Goal: Task Accomplishment & Management: Use online tool/utility

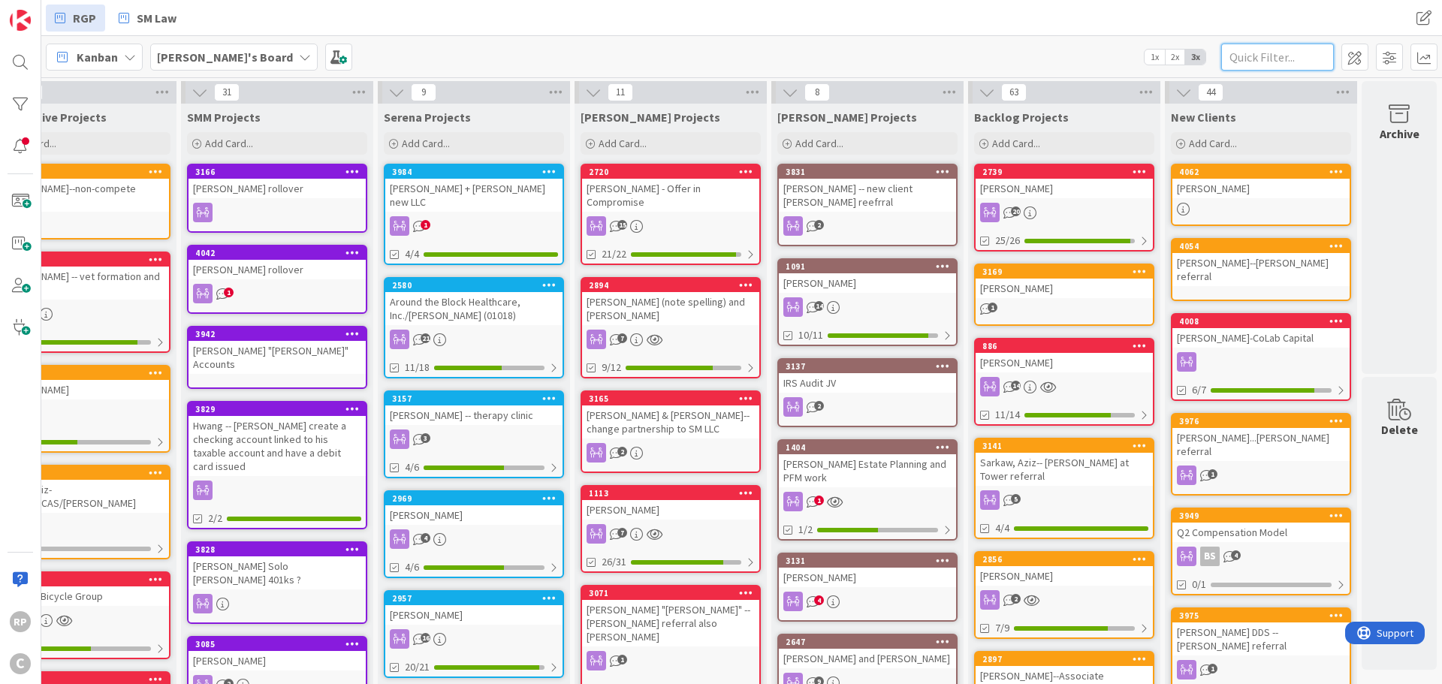
click at [1262, 44] on input "text" at bounding box center [1277, 57] width 113 height 27
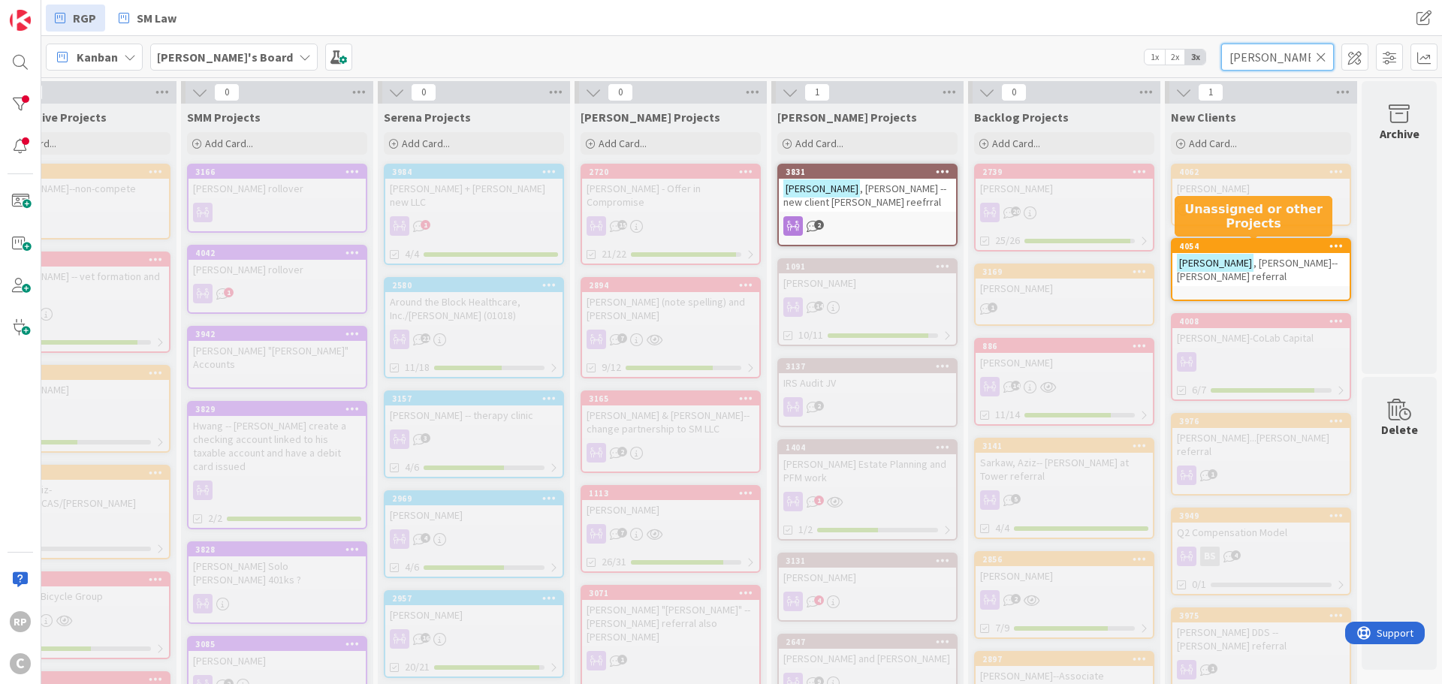
type input "[PERSON_NAME]"
click at [1277, 244] on div "4054" at bounding box center [1264, 246] width 170 height 11
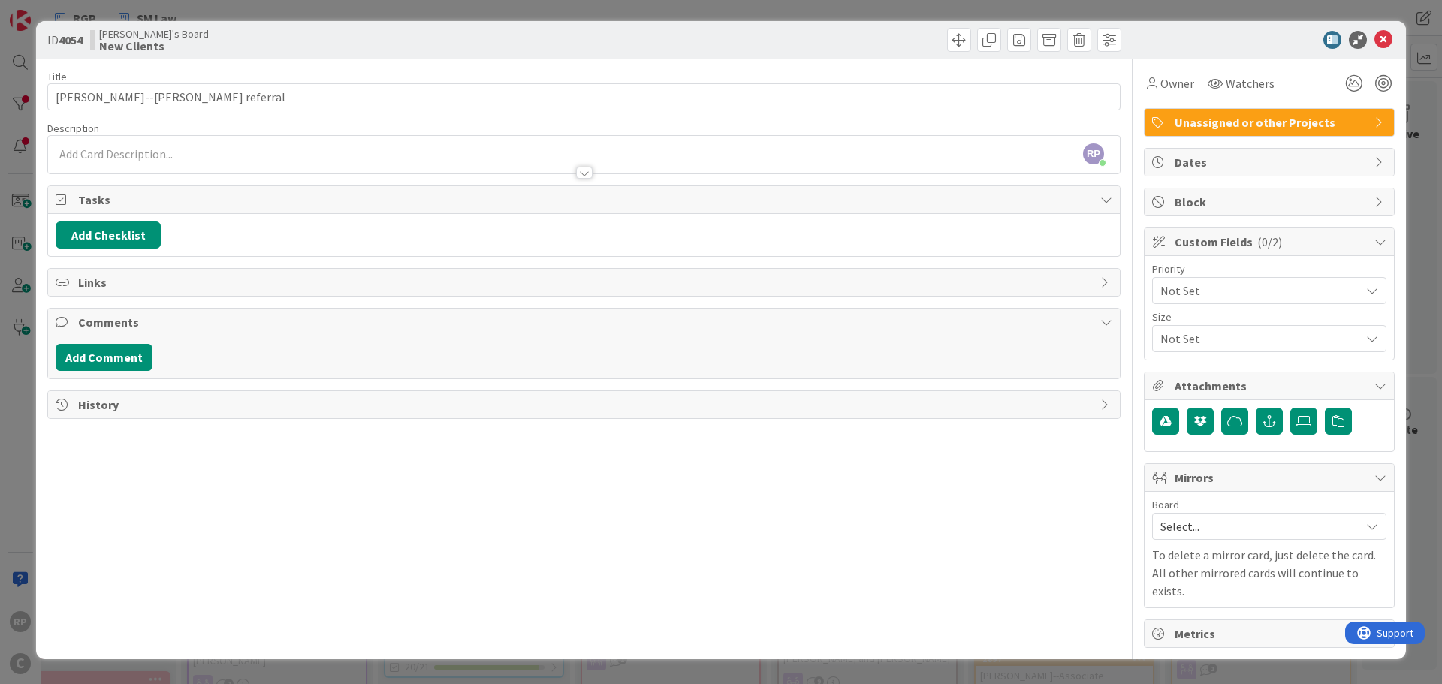
click at [1193, 532] on span "Select..." at bounding box center [1256, 526] width 192 height 21
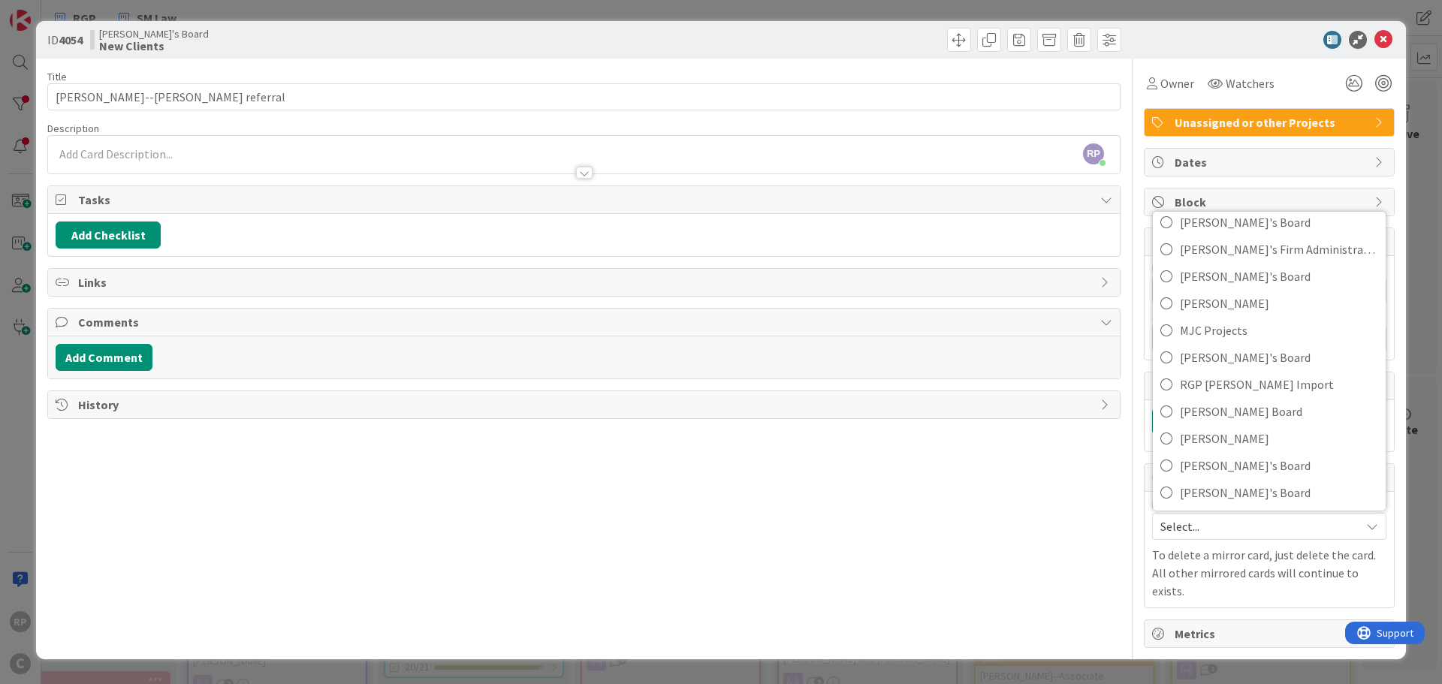
scroll to position [100, 0]
click at [1214, 470] on span "[PERSON_NAME]'s Board" at bounding box center [1279, 464] width 198 height 23
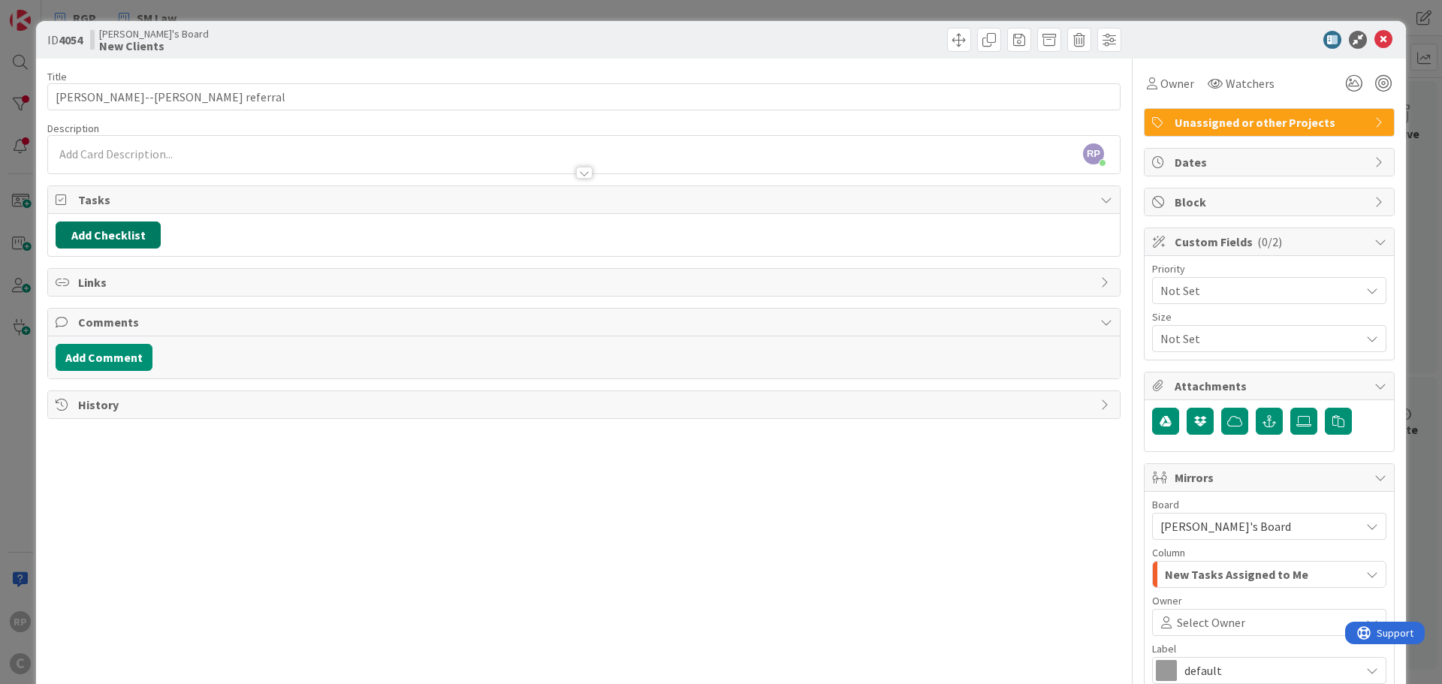
click at [119, 243] on button "Add Checklist" at bounding box center [108, 235] width 105 height 27
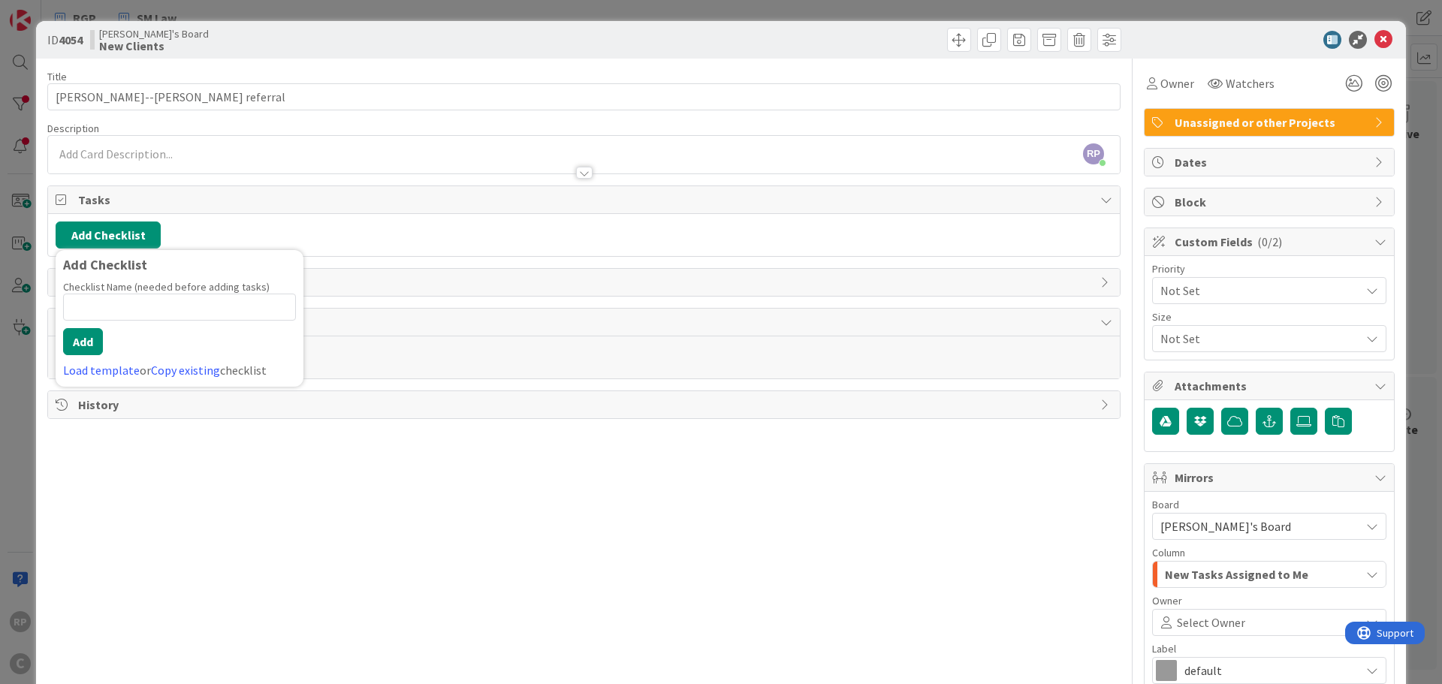
click at [108, 368] on link "Load template" at bounding box center [101, 370] width 77 height 15
click at [107, 318] on div "New Client Checklist" at bounding box center [180, 322] width 248 height 27
click at [84, 344] on button "Add" at bounding box center [83, 341] width 40 height 27
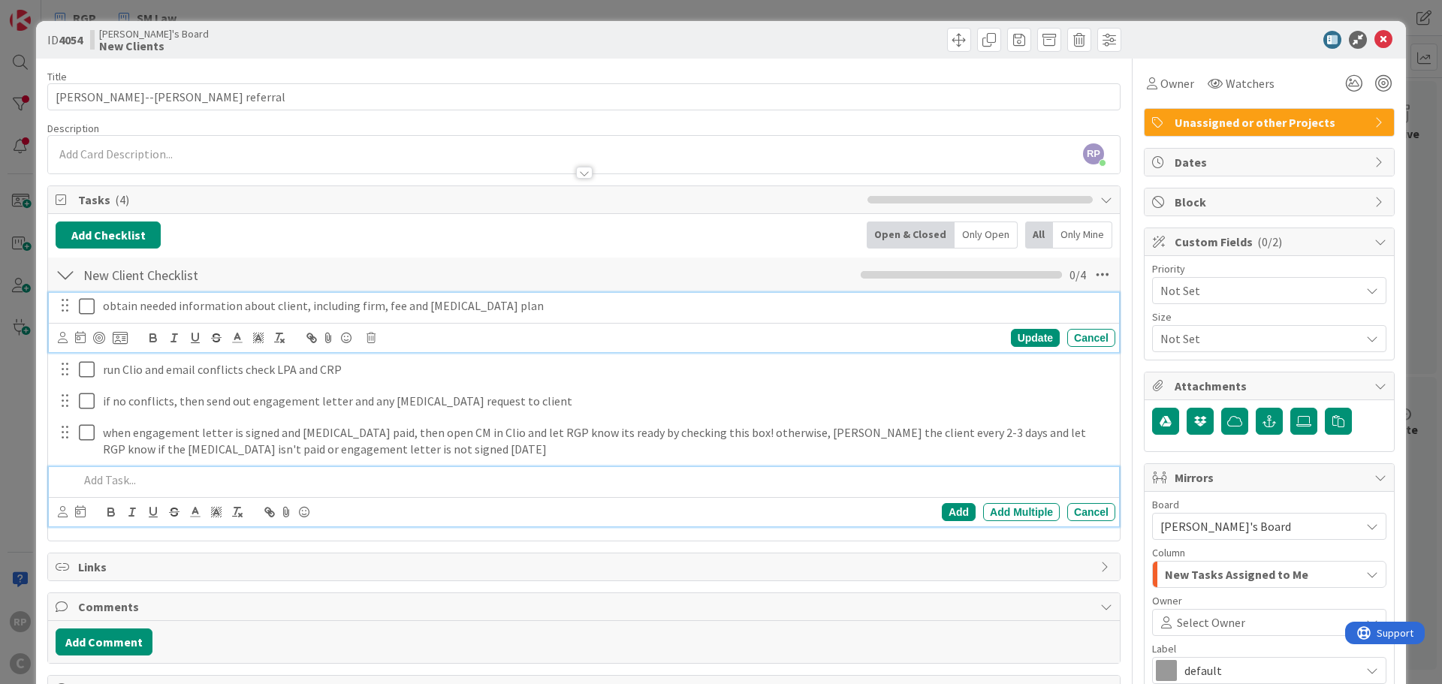
click at [554, 310] on p "obtain needed information about client, including firm, fee and [MEDICAL_DATA] …" at bounding box center [606, 305] width 1006 height 17
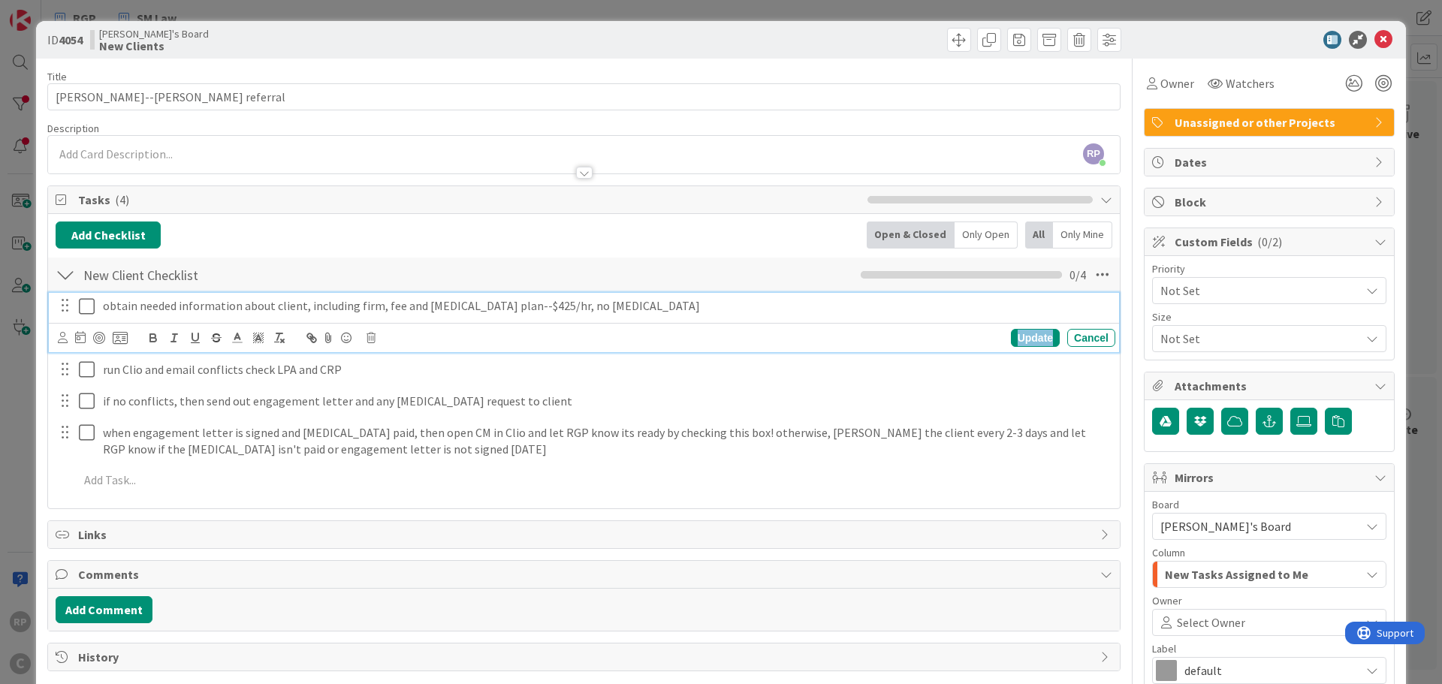
click at [1036, 333] on div "Update" at bounding box center [1035, 338] width 49 height 18
click at [86, 342] on icon at bounding box center [90, 338] width 23 height 18
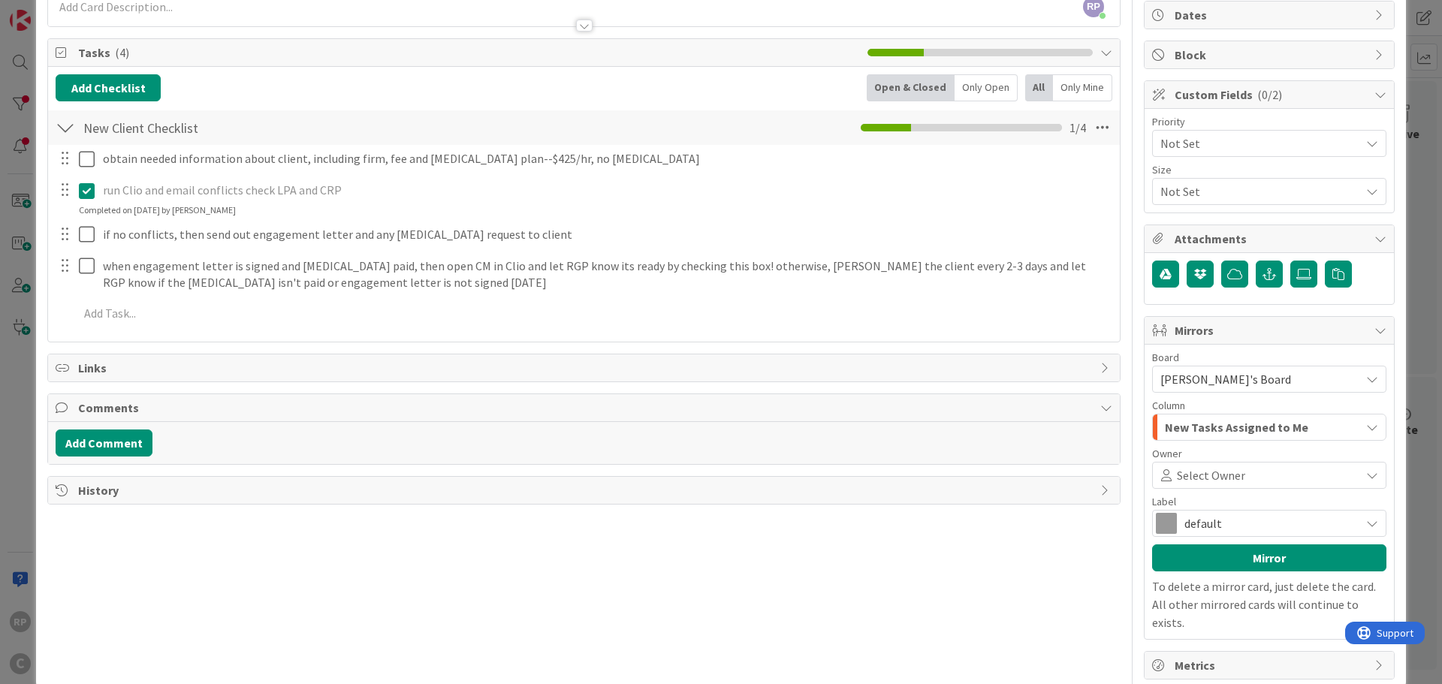
scroll to position [157, 0]
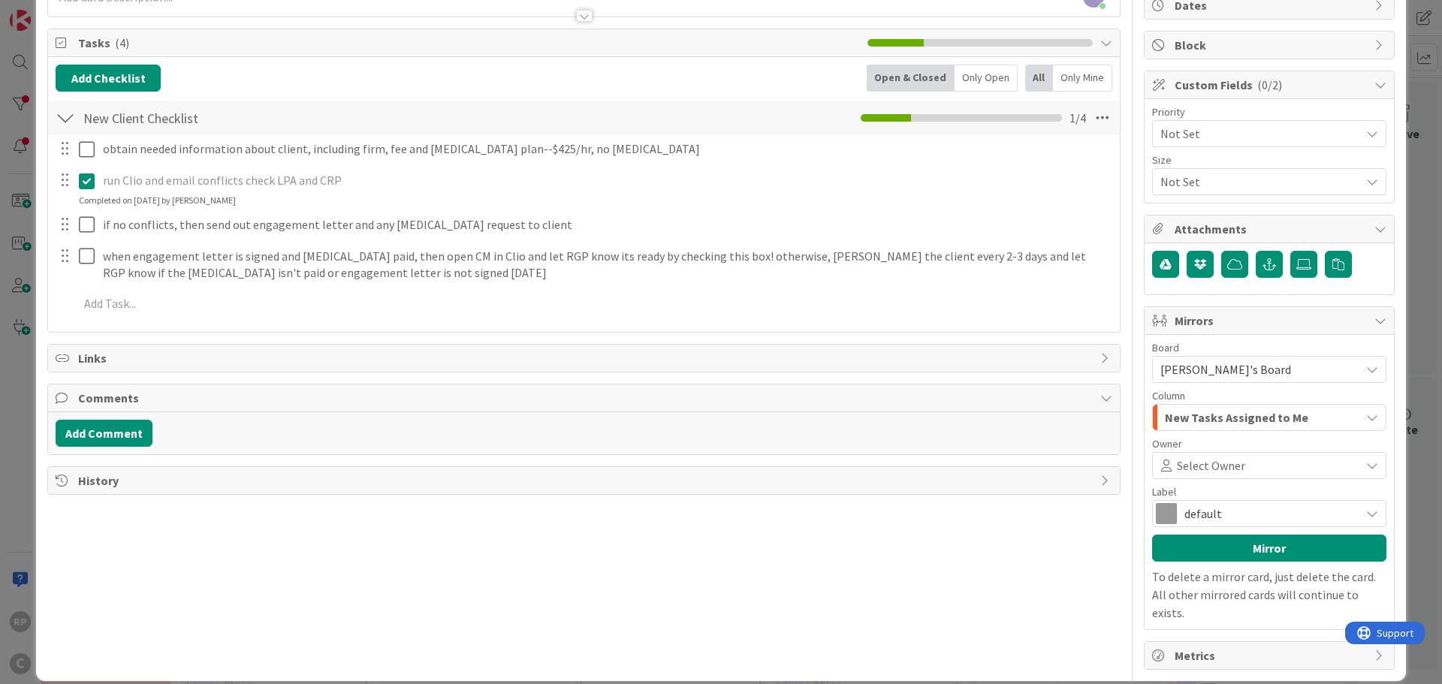
click at [1206, 463] on span "Select Owner" at bounding box center [1211, 466] width 68 height 18
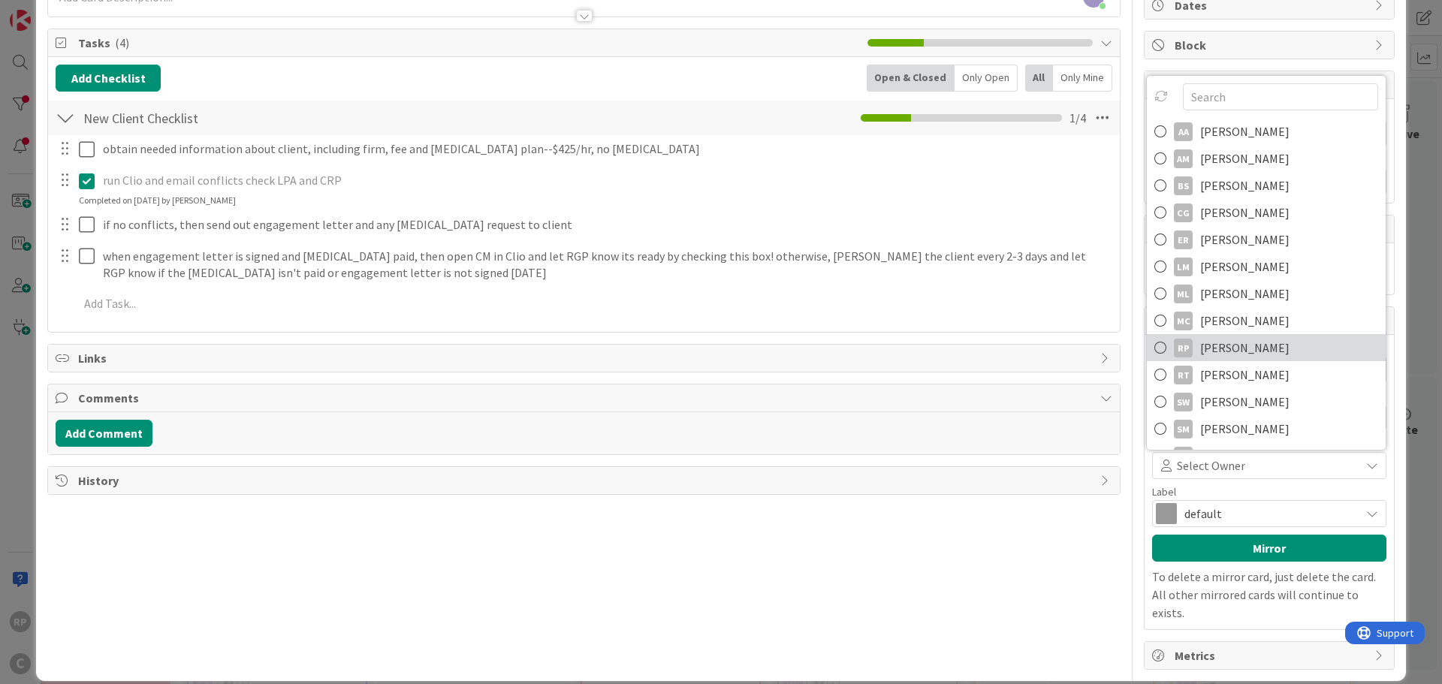
click at [1237, 347] on span "[PERSON_NAME]" at bounding box center [1244, 347] width 89 height 23
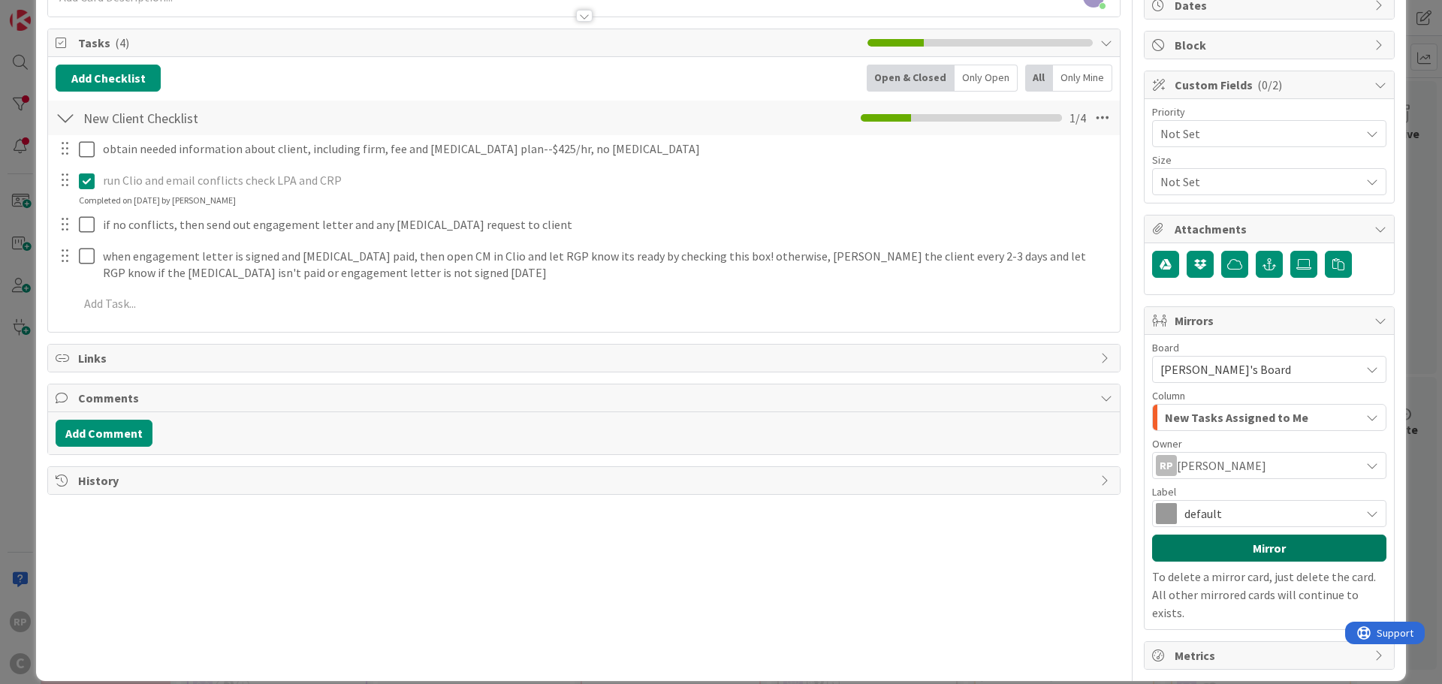
click at [1209, 546] on button "Mirror" at bounding box center [1269, 548] width 234 height 27
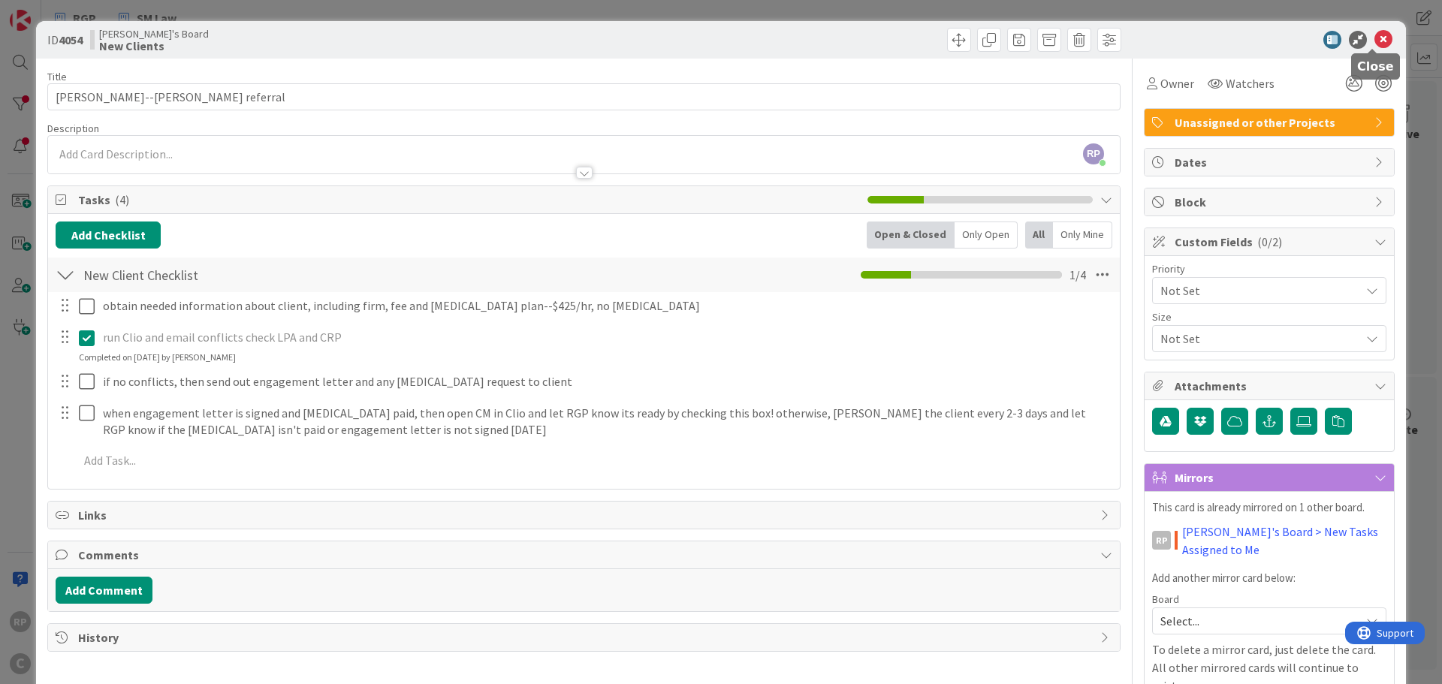
click at [1374, 35] on icon at bounding box center [1383, 40] width 18 height 18
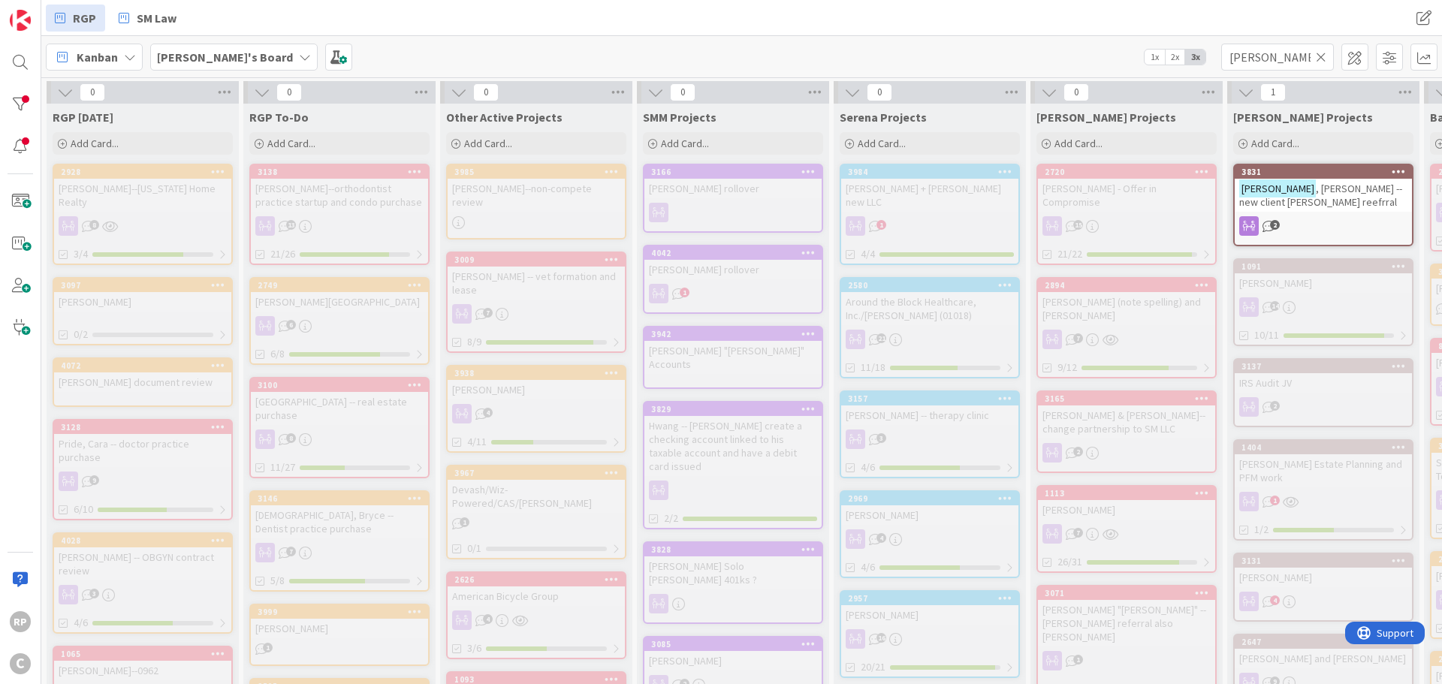
scroll to position [0, 467]
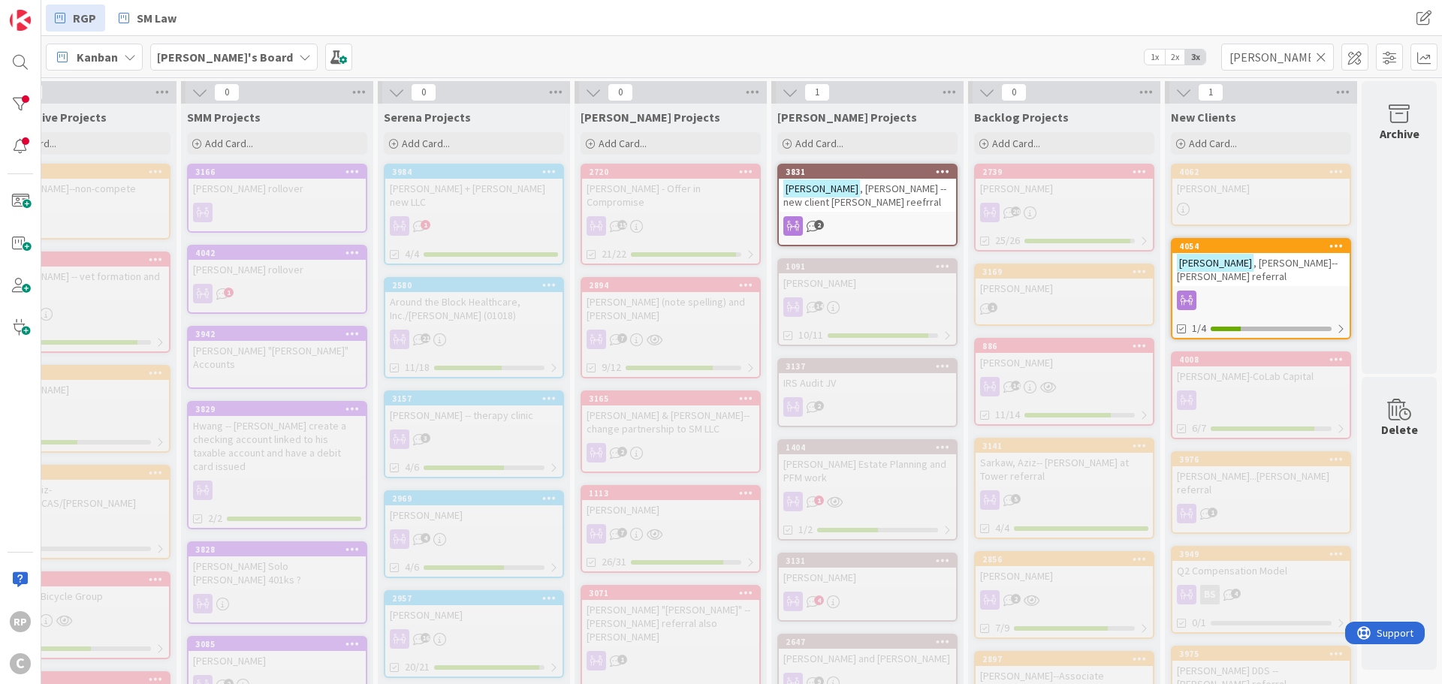
click at [1370, 271] on div "Archive" at bounding box center [1398, 227] width 75 height 293
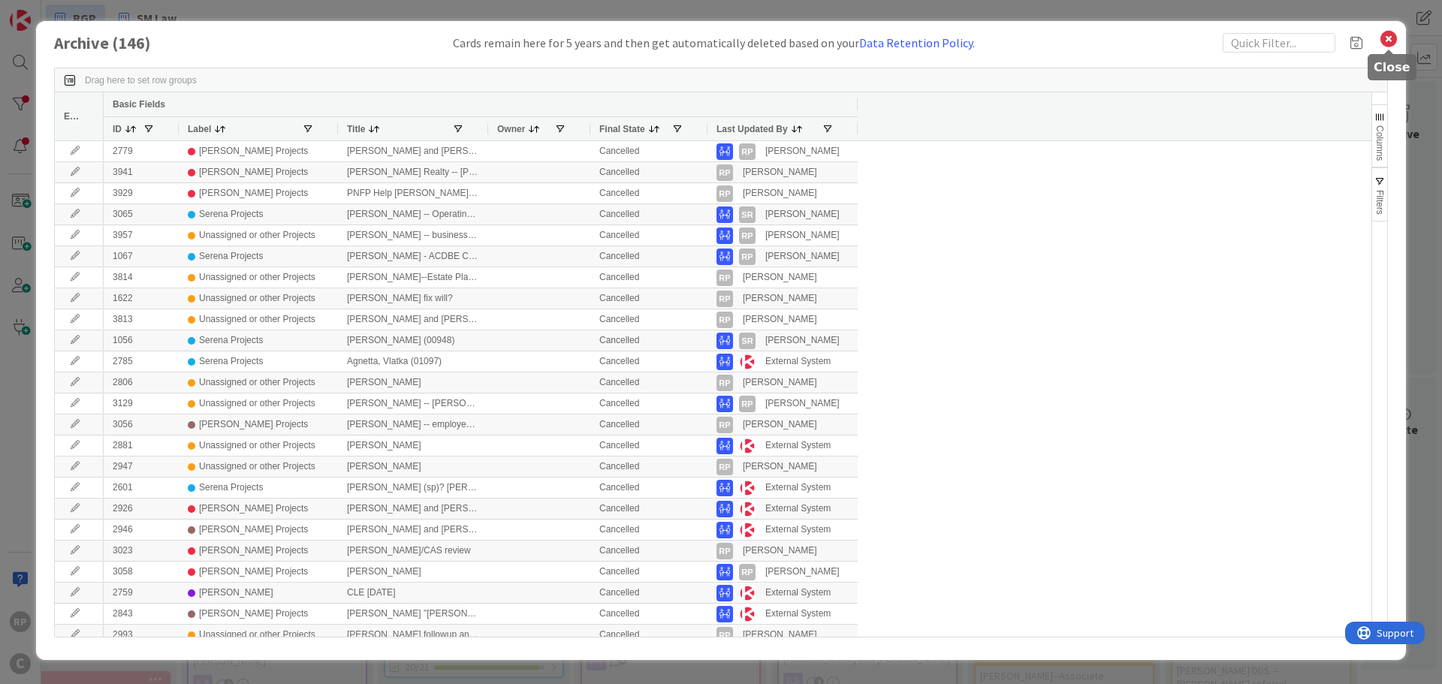
click at [1394, 35] on icon at bounding box center [1389, 39] width 20 height 21
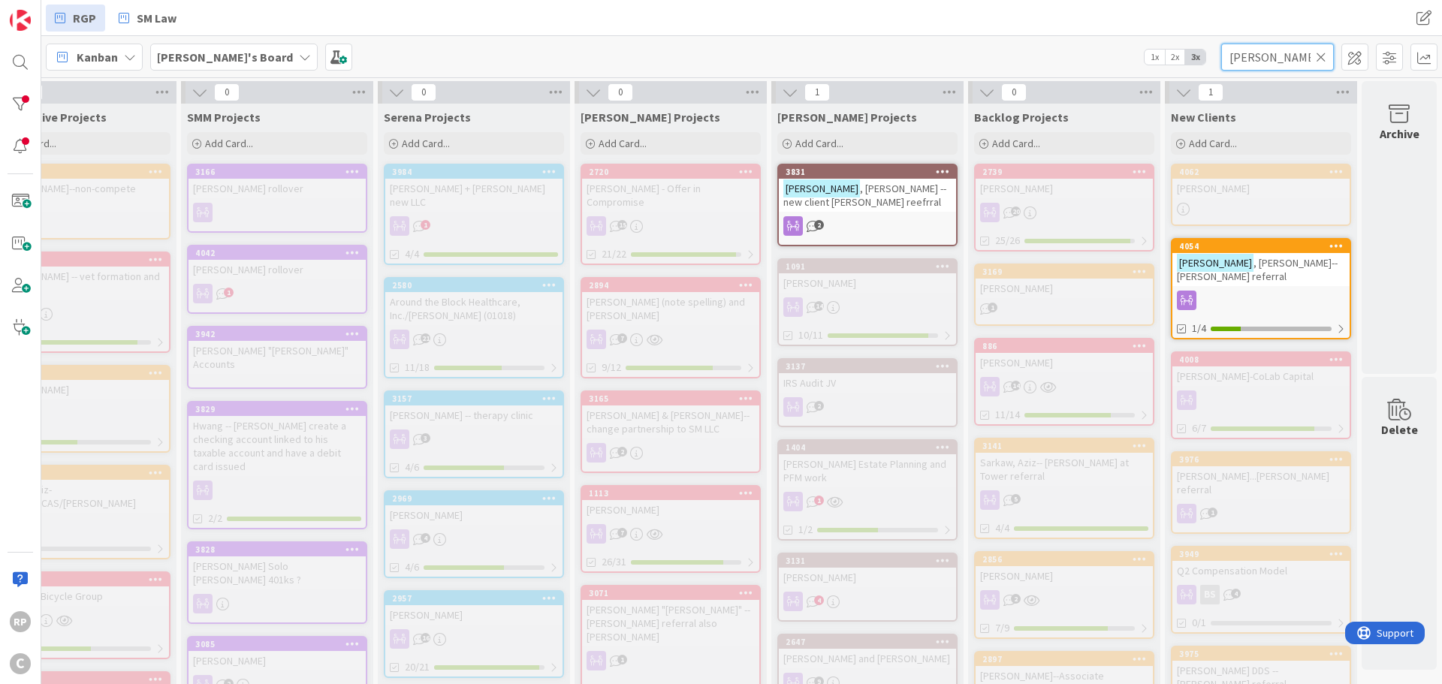
click at [1327, 50] on input "[PERSON_NAME]" at bounding box center [1277, 57] width 113 height 27
click at [1321, 57] on icon at bounding box center [1321, 57] width 11 height 14
